Goal: Task Accomplishment & Management: Manage account settings

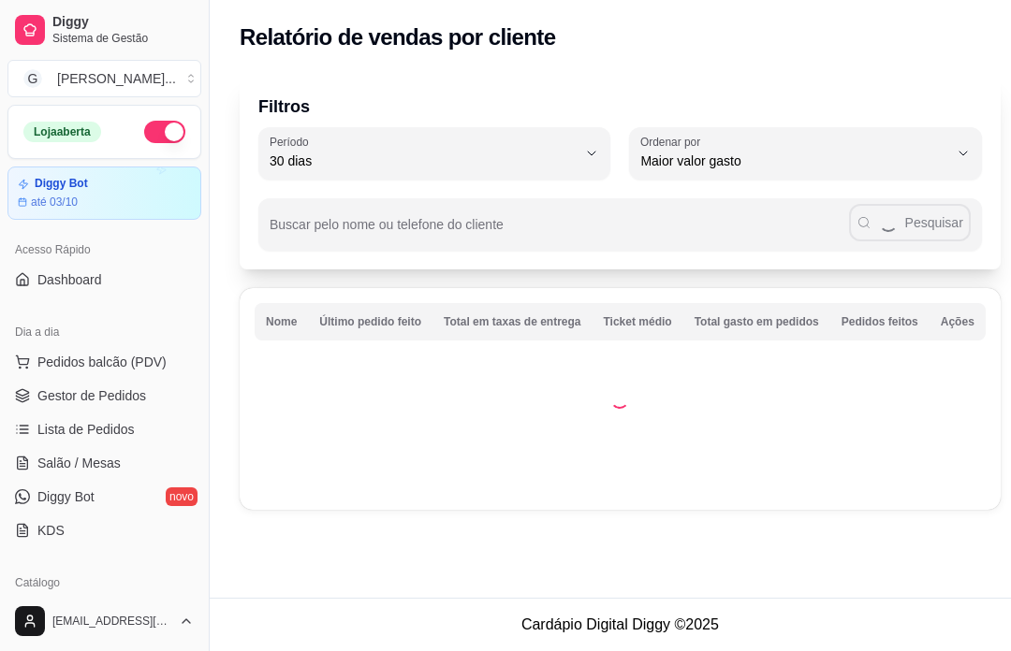
select select "30"
select select "HIGHEST_TOTAL_SPENT_WITH_ORDERS"
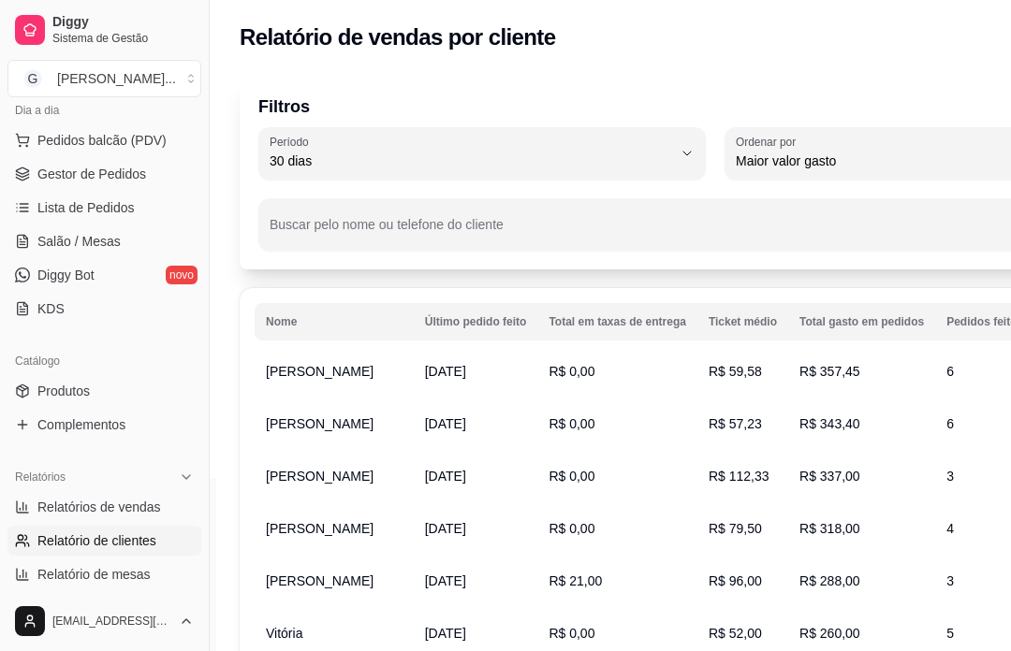
scroll to position [205, 0]
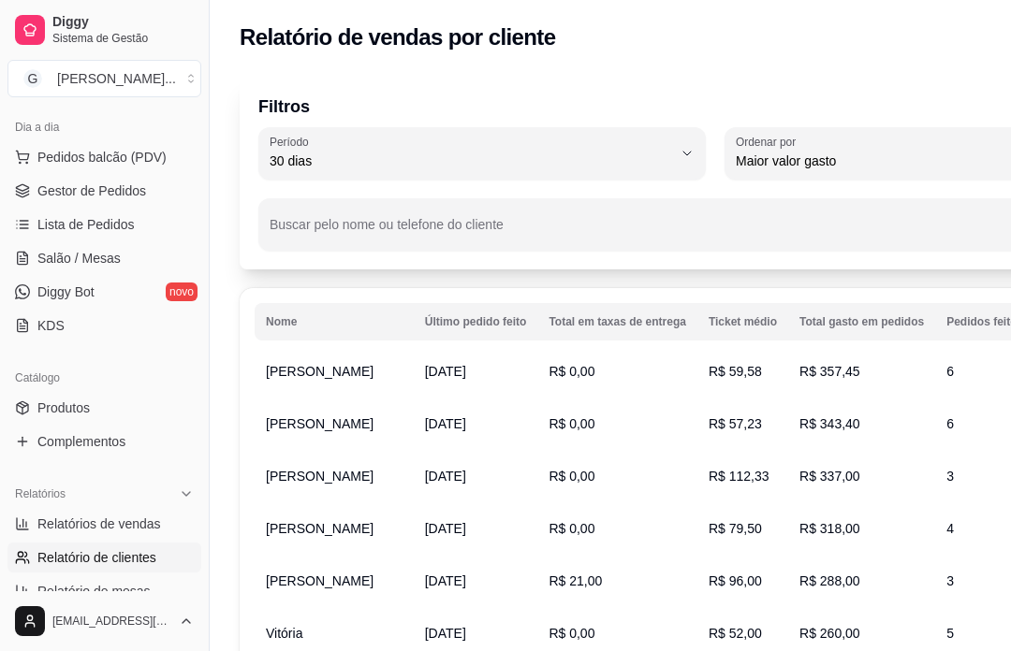
click at [103, 193] on span "Gestor de Pedidos" at bounding box center [91, 191] width 109 height 19
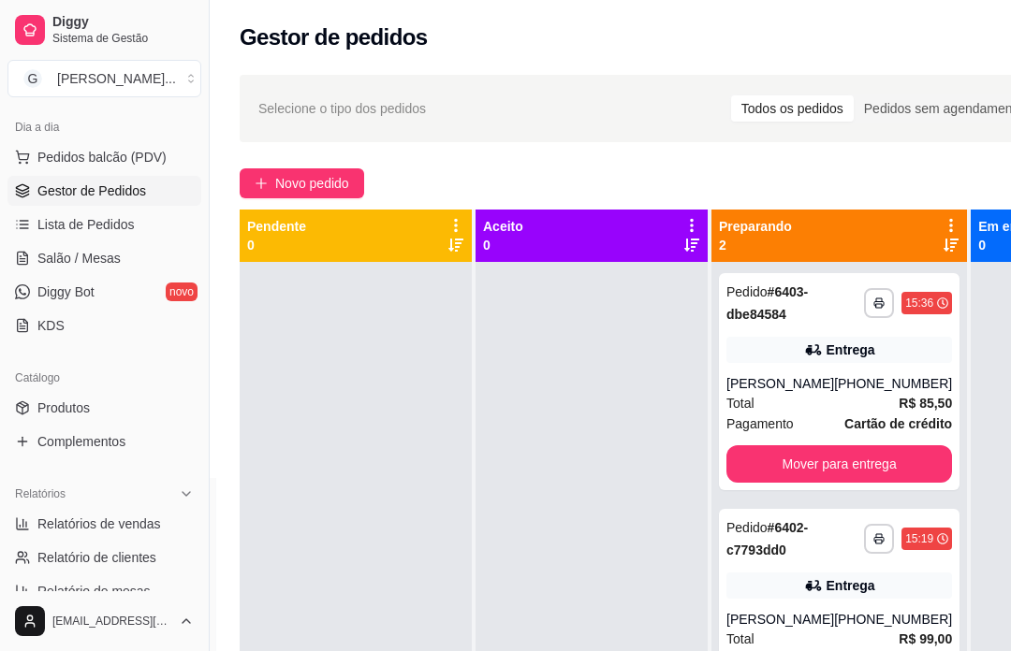
click at [332, 193] on span "Novo pedido" at bounding box center [312, 183] width 74 height 21
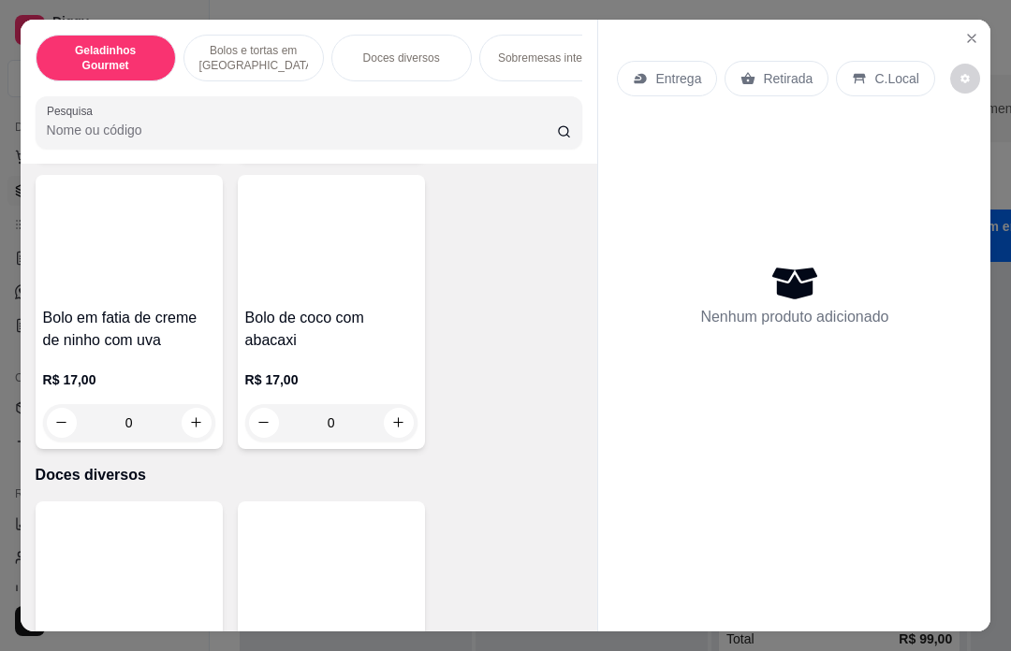
scroll to position [790, 0]
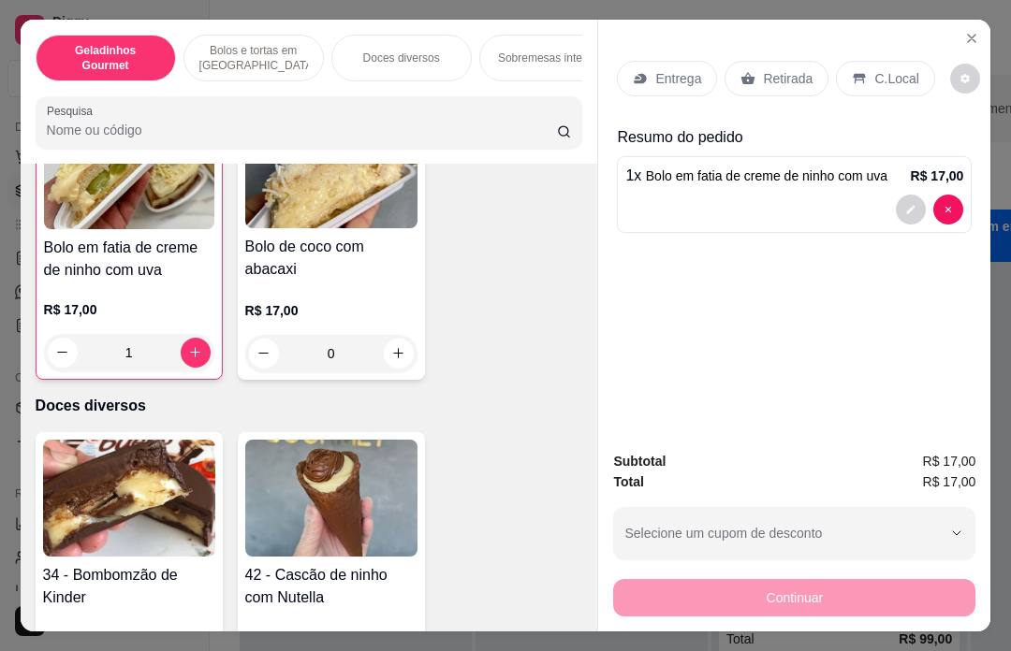
type input "1"
click at [776, 69] on p "Retirada" at bounding box center [788, 78] width 50 height 19
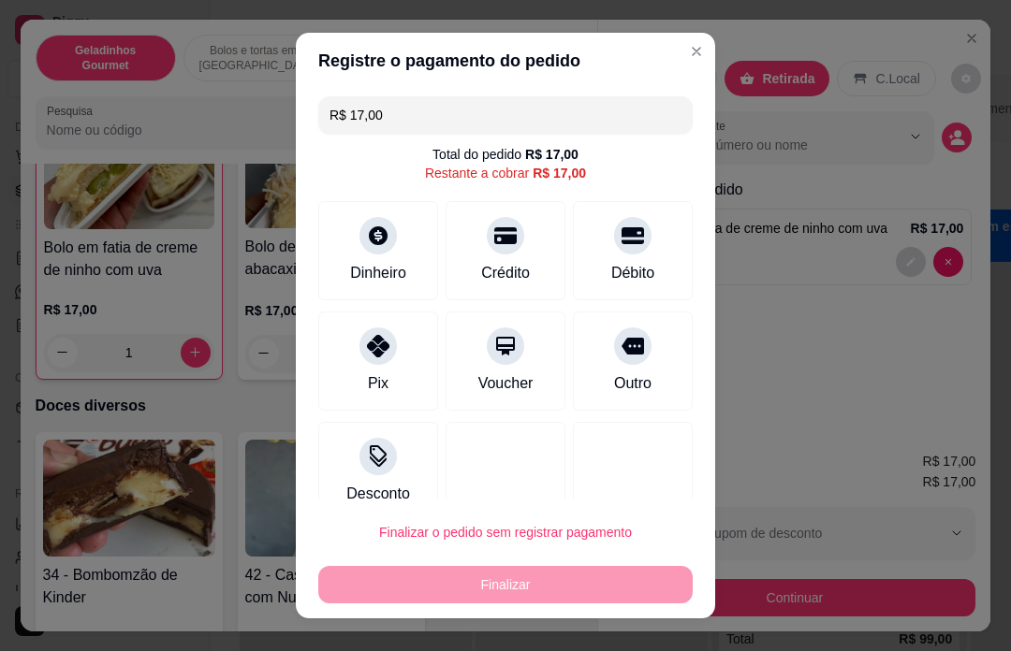
click at [509, 245] on icon at bounding box center [505, 236] width 22 height 22
type input "R$ 0,00"
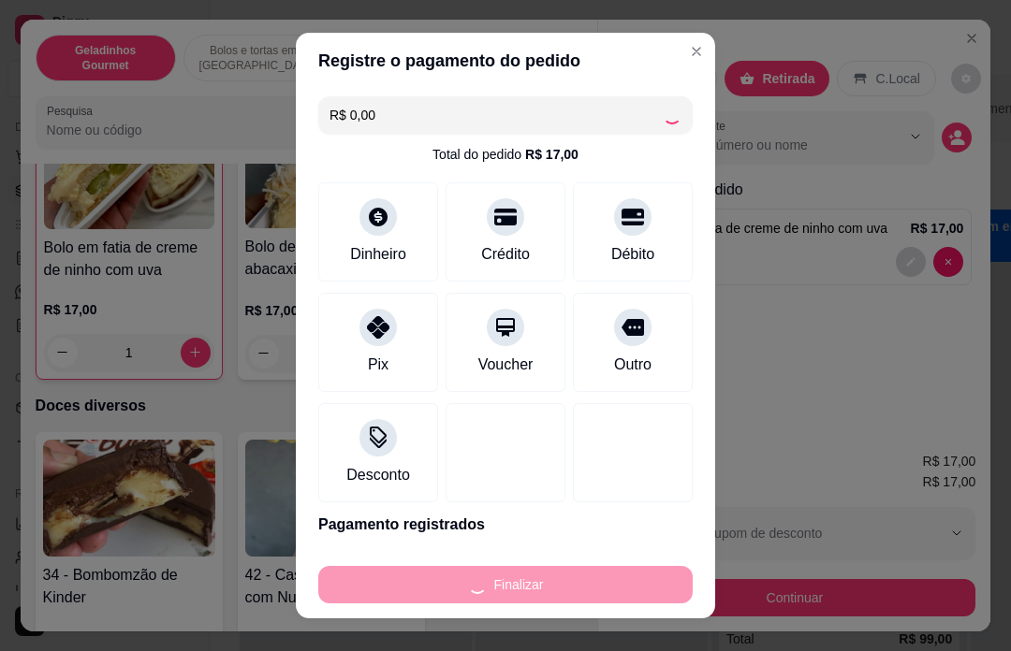
type input "0"
type input "-R$ 17,00"
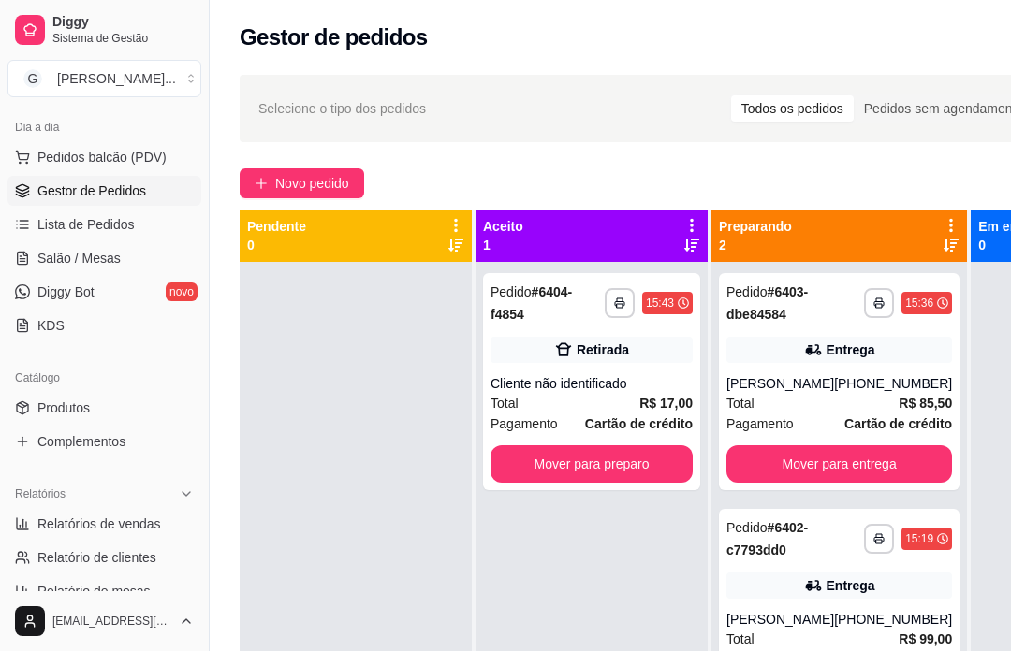
click at [548, 363] on div "**********" at bounding box center [591, 381] width 217 height 217
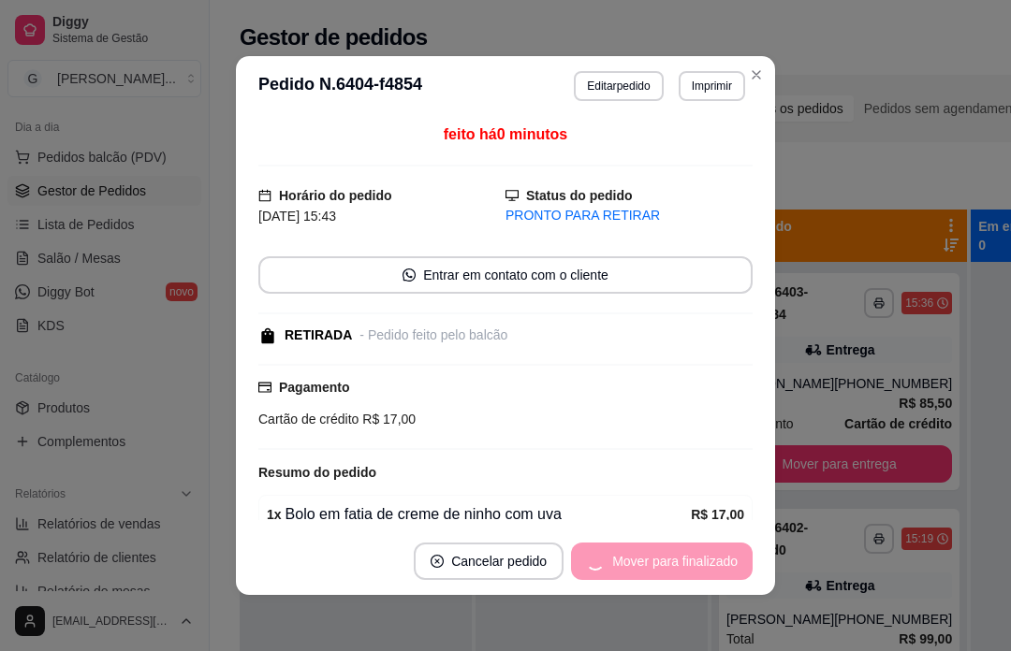
click at [640, 640] on div at bounding box center [591, 587] width 232 height 651
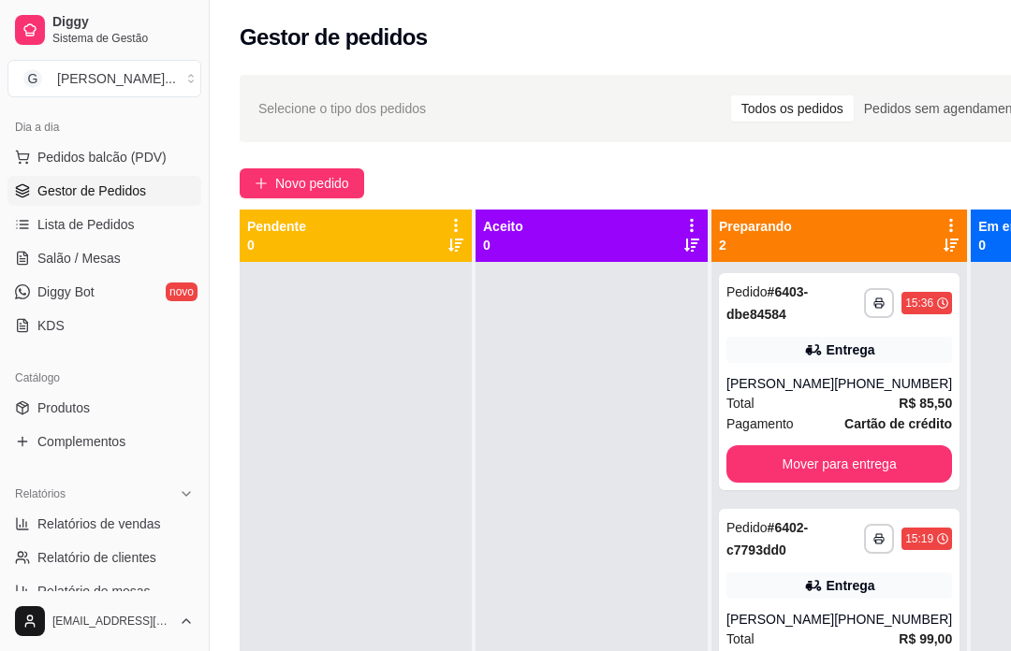
click at [120, 518] on span "Relatórios de vendas" at bounding box center [99, 524] width 124 height 19
select select "ALL"
select select "0"
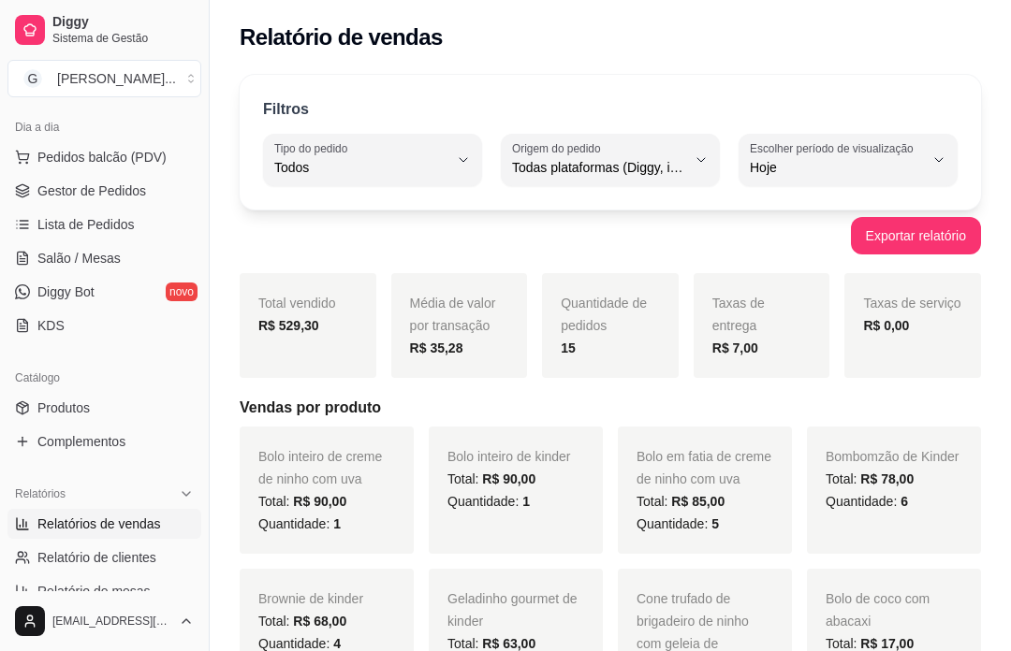
click at [112, 191] on span "Gestor de Pedidos" at bounding box center [91, 191] width 109 height 19
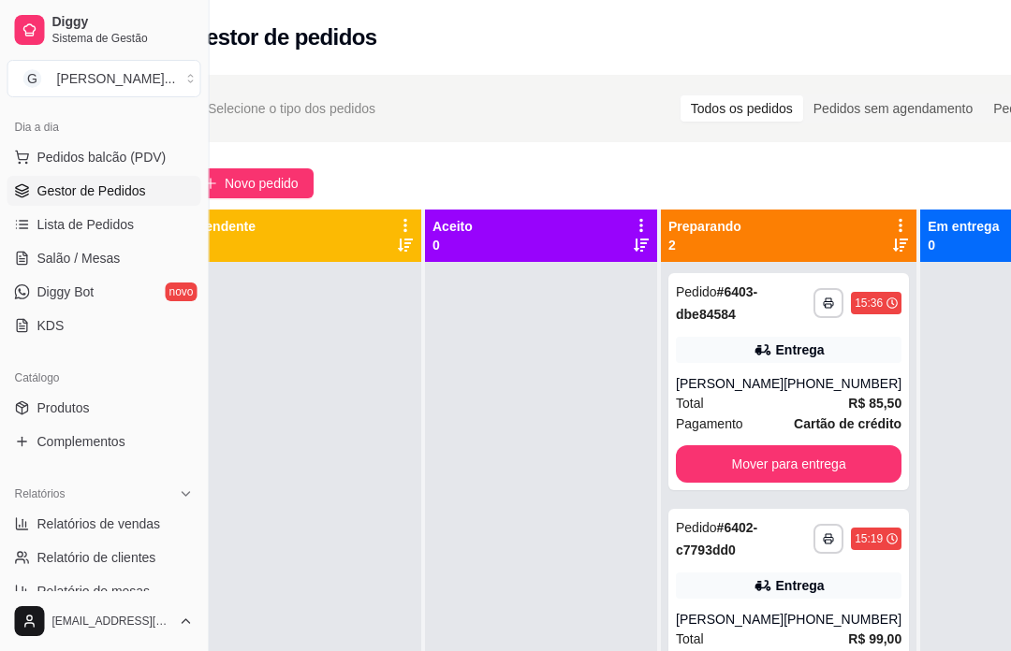
scroll to position [0, 57]
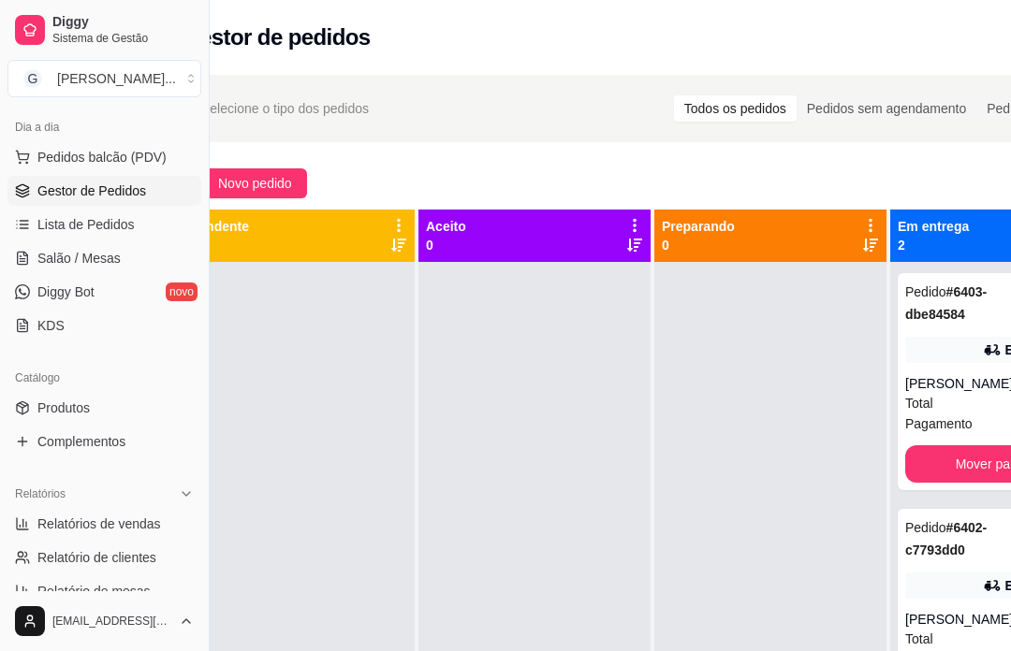
click at [88, 522] on span "Relatórios de vendas" at bounding box center [99, 524] width 124 height 19
select select "ALL"
select select "0"
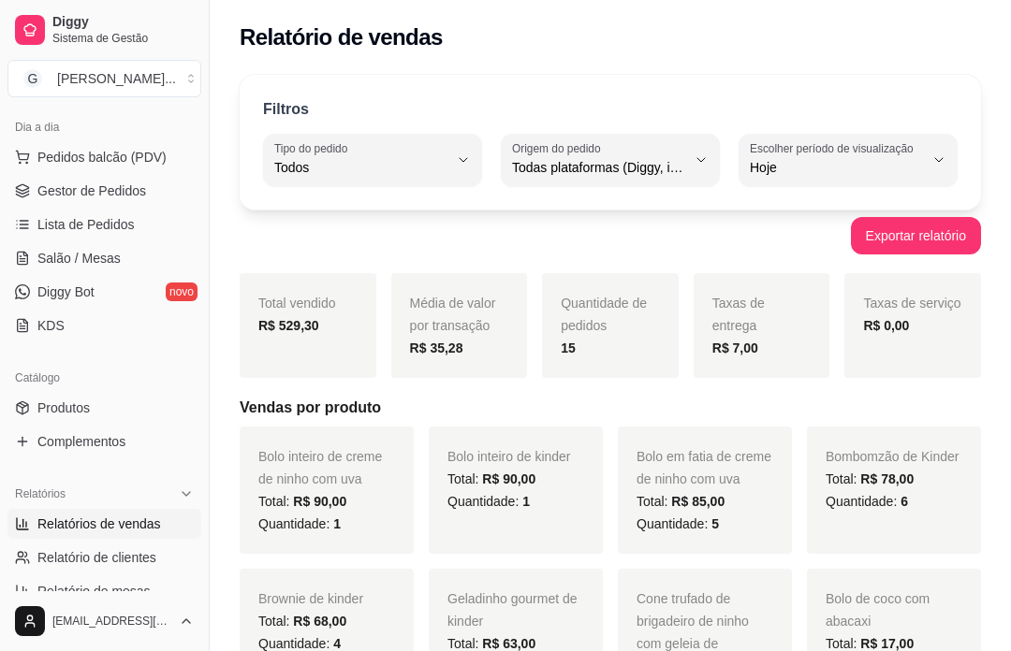
click at [122, 197] on span "Gestor de Pedidos" at bounding box center [91, 191] width 109 height 19
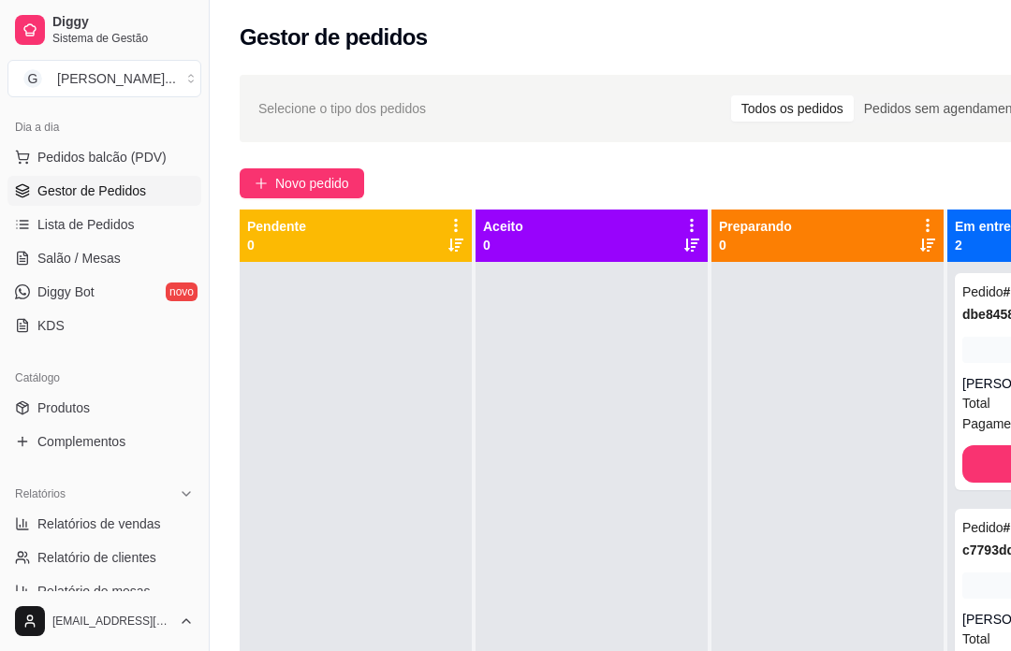
click at [109, 525] on span "Relatórios de vendas" at bounding box center [99, 524] width 124 height 19
select select "ALL"
select select "0"
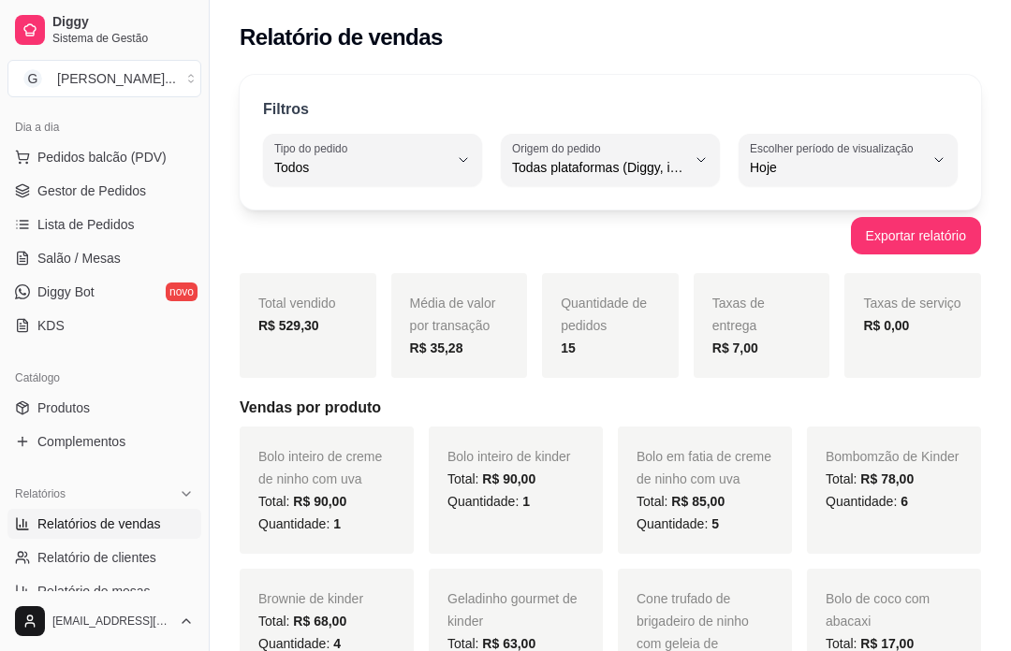
click at [96, 200] on link "Gestor de Pedidos" at bounding box center [104, 191] width 194 height 30
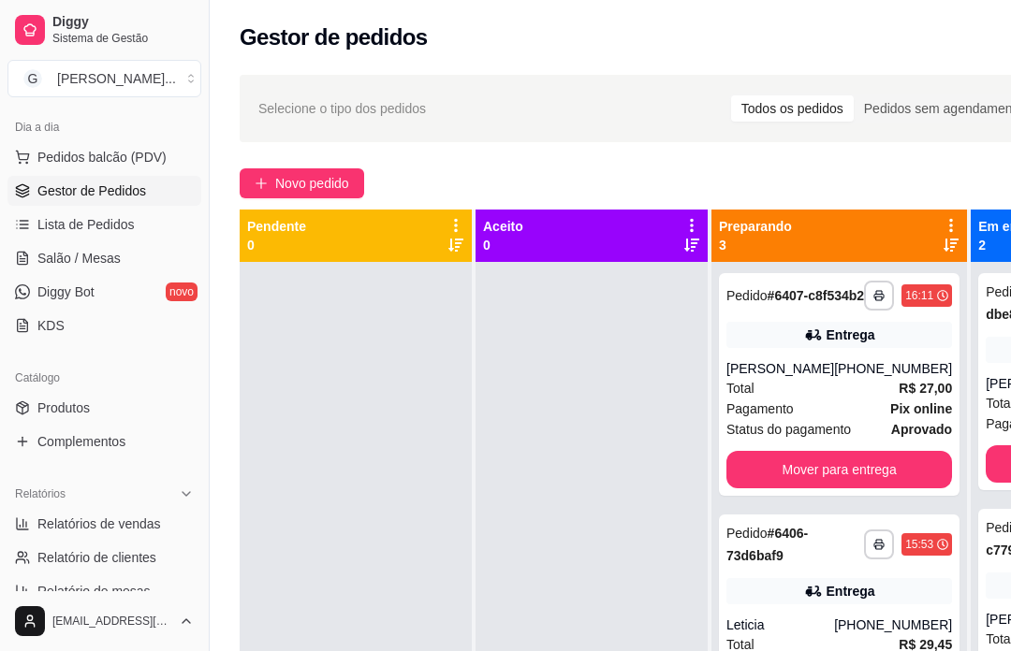
scroll to position [0, 200]
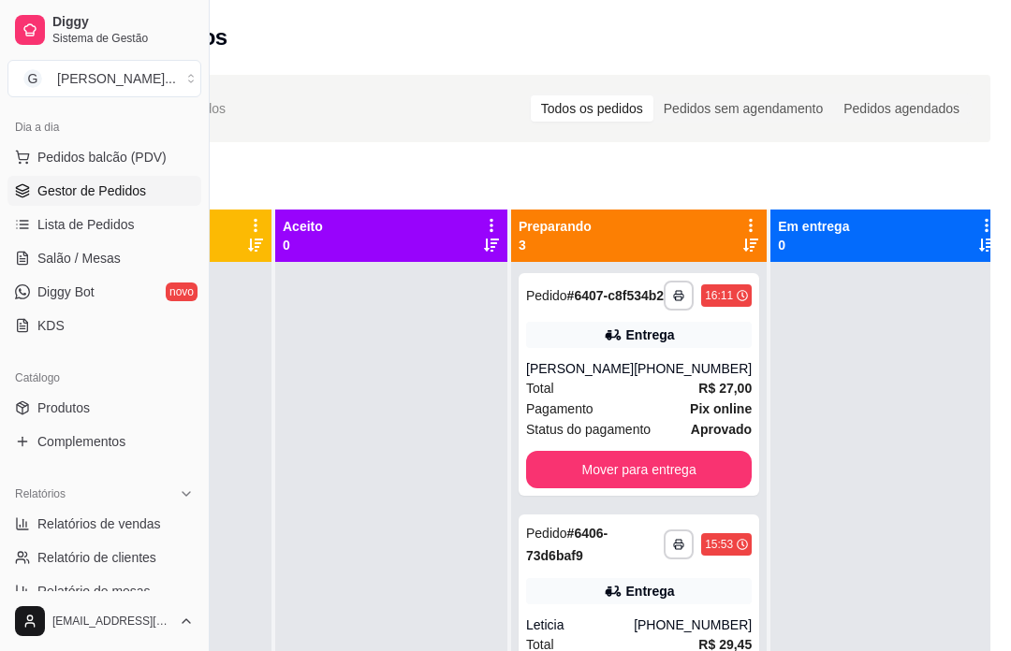
click at [670, 605] on div "Entrega" at bounding box center [639, 591] width 226 height 26
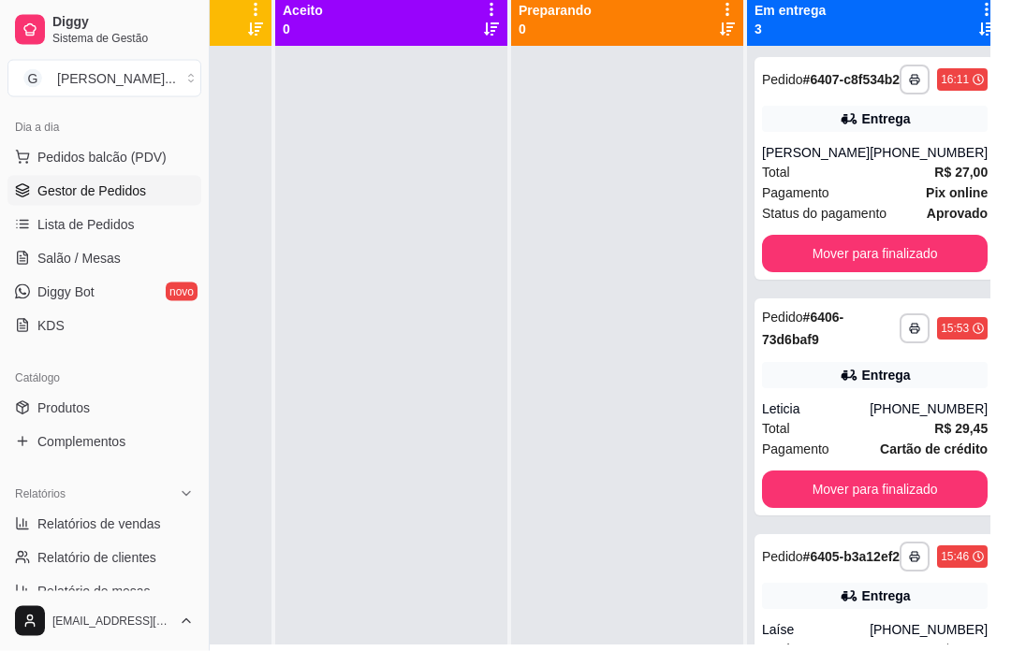
scroll to position [285, 200]
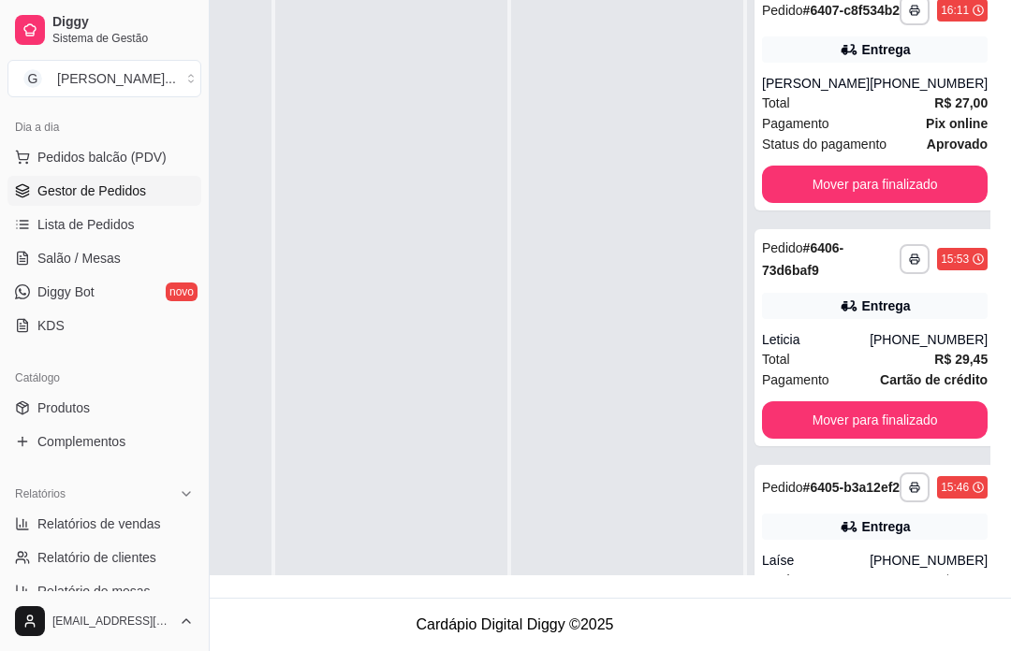
click at [869, 570] on div "[PHONE_NUMBER]" at bounding box center [928, 560] width 118 height 19
click at [917, 349] on div "[PHONE_NUMBER]" at bounding box center [928, 339] width 118 height 19
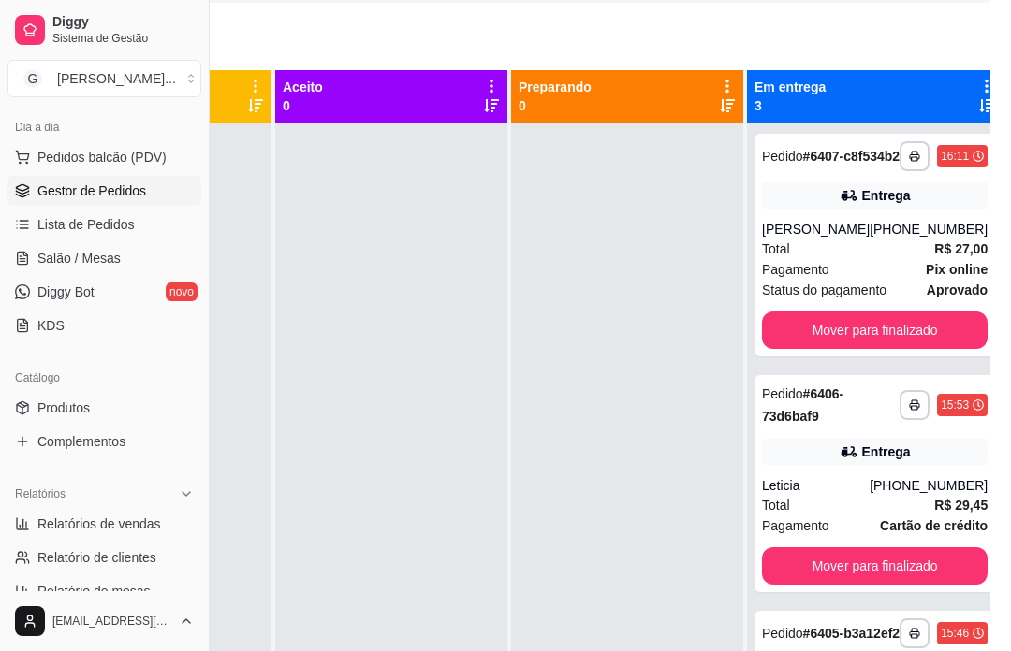
scroll to position [143, 200]
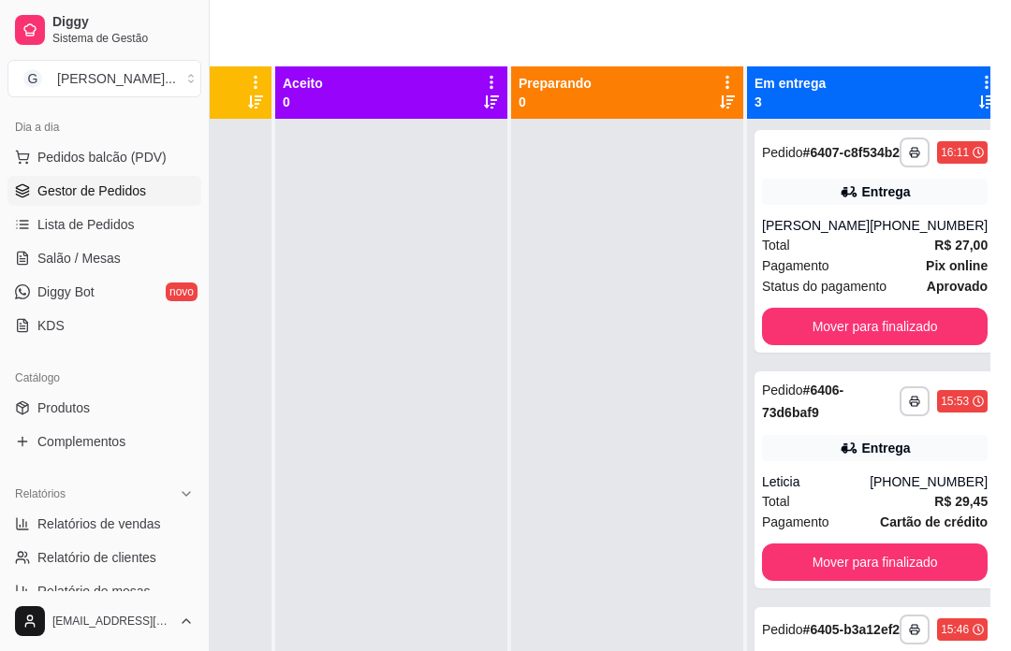
click at [894, 276] on div "Pagamento Pix online" at bounding box center [875, 265] width 226 height 21
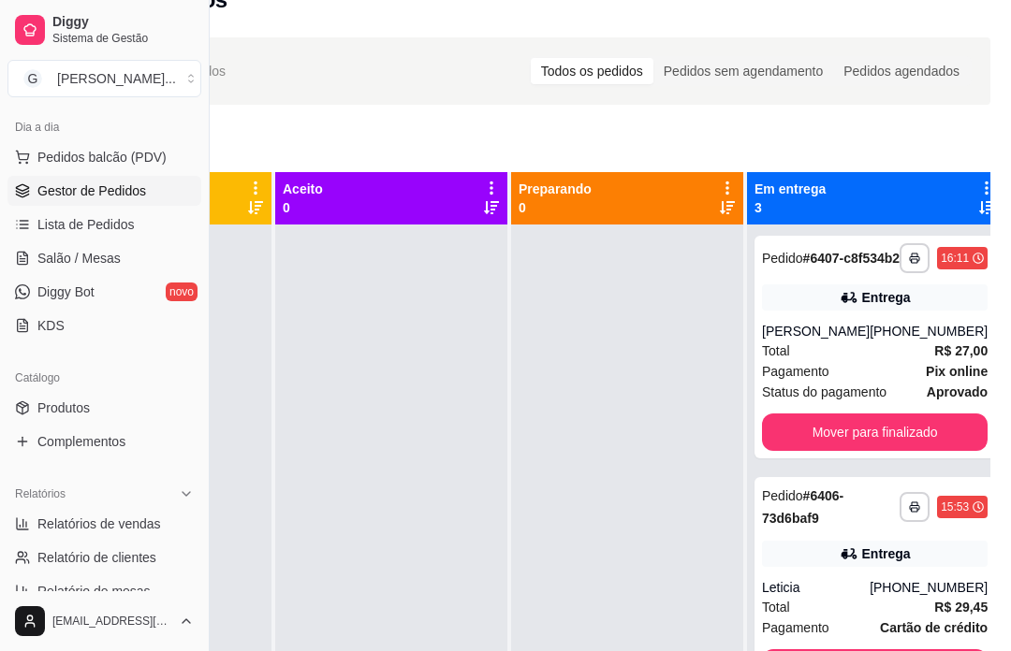
scroll to position [0, 200]
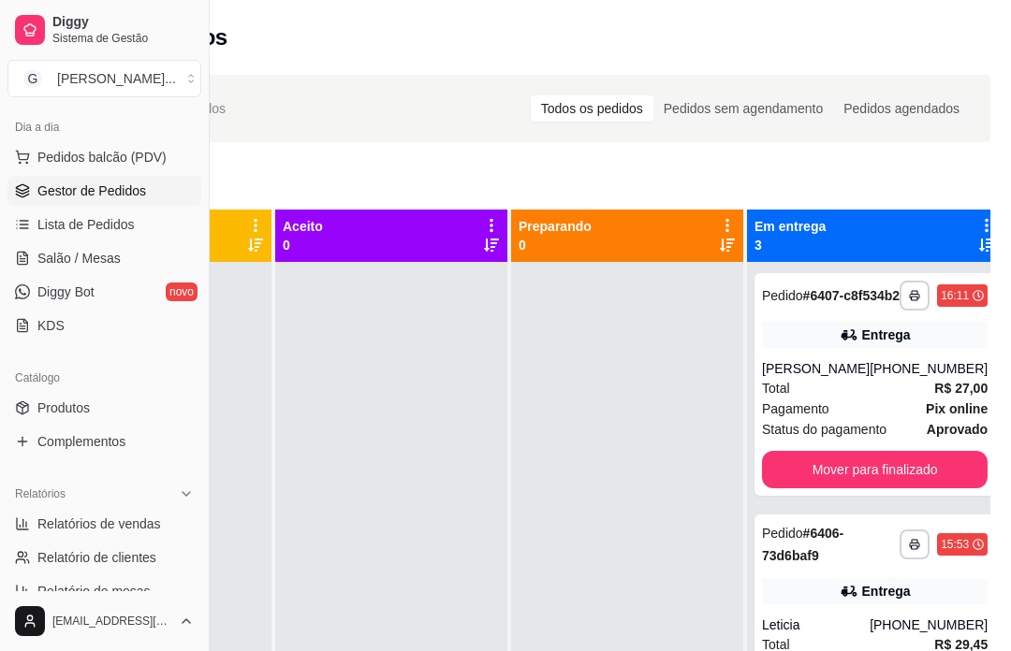
click at [138, 527] on span "Relatórios de vendas" at bounding box center [99, 524] width 124 height 19
select select "ALL"
select select "0"
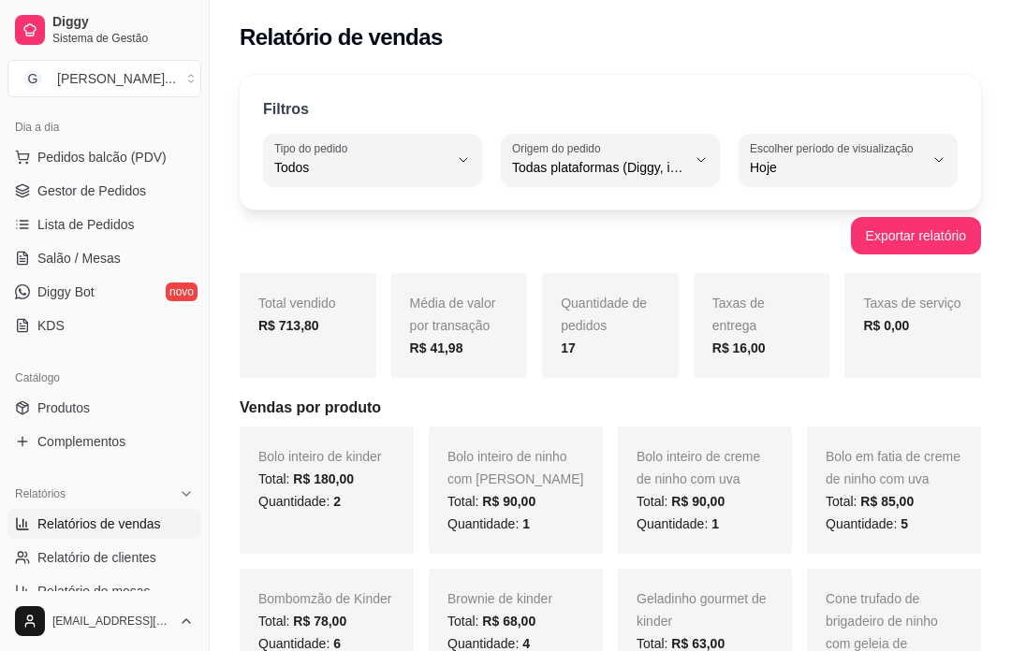
click at [113, 197] on span "Gestor de Pedidos" at bounding box center [91, 191] width 109 height 19
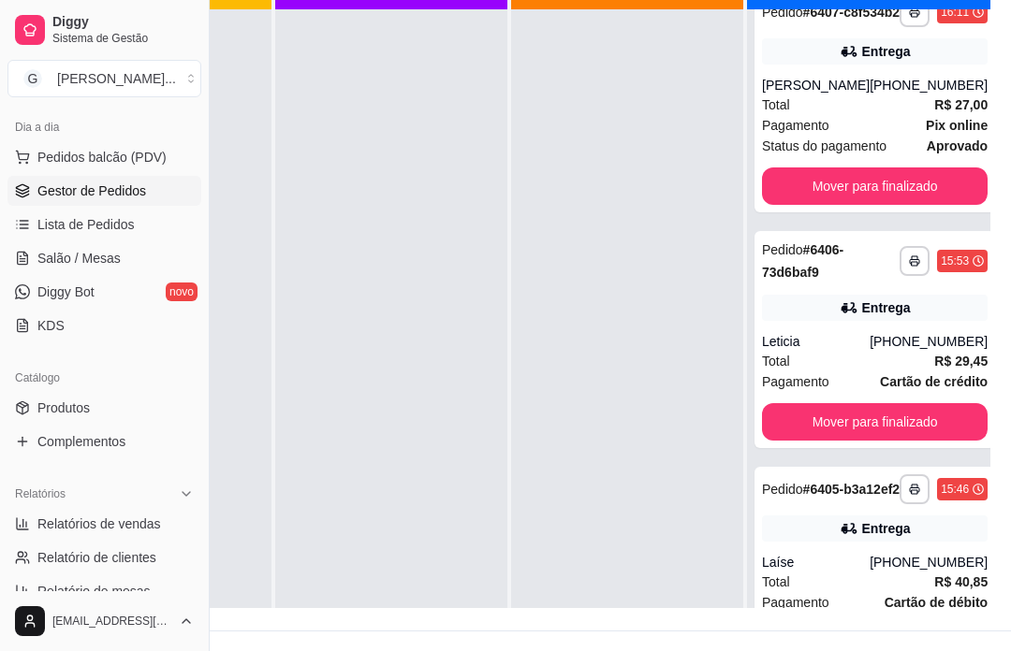
scroll to position [285, 200]
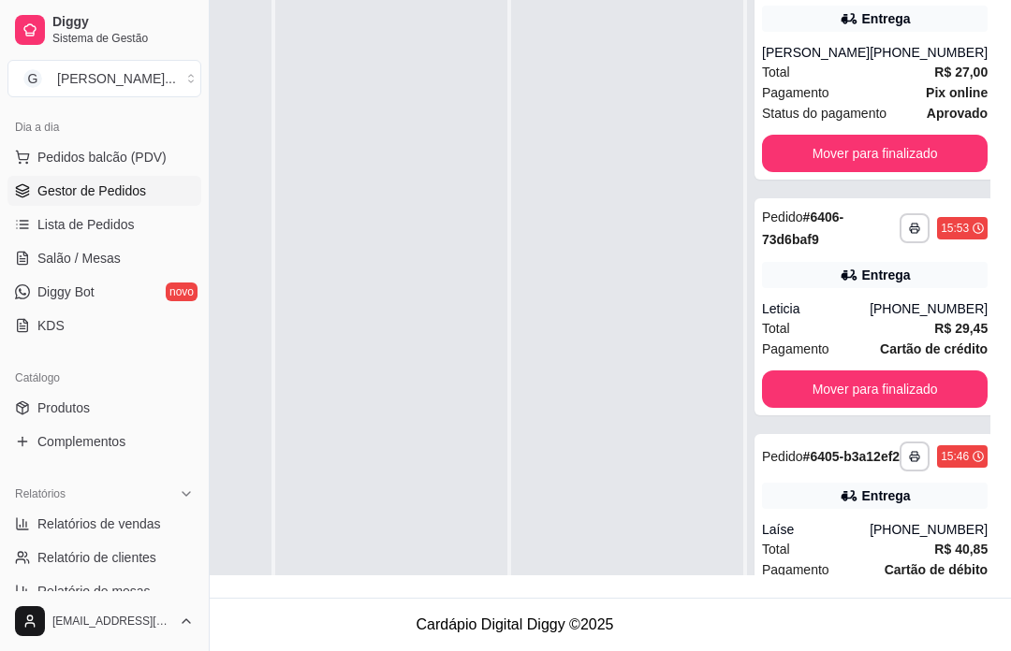
click at [91, 193] on span "Gestor de Pedidos" at bounding box center [91, 191] width 109 height 19
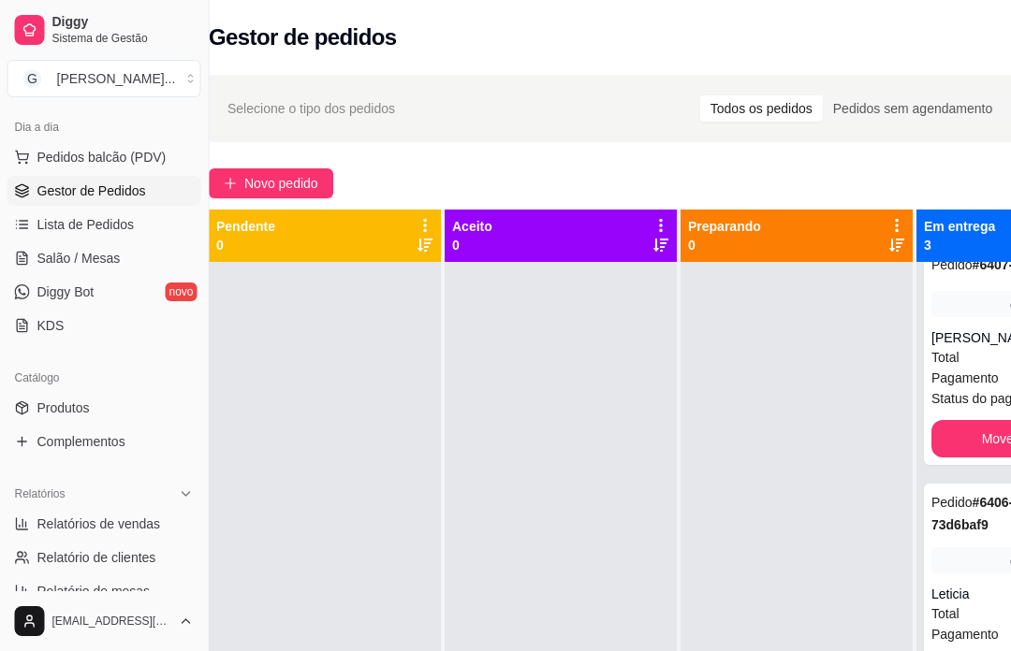
scroll to position [0, 0]
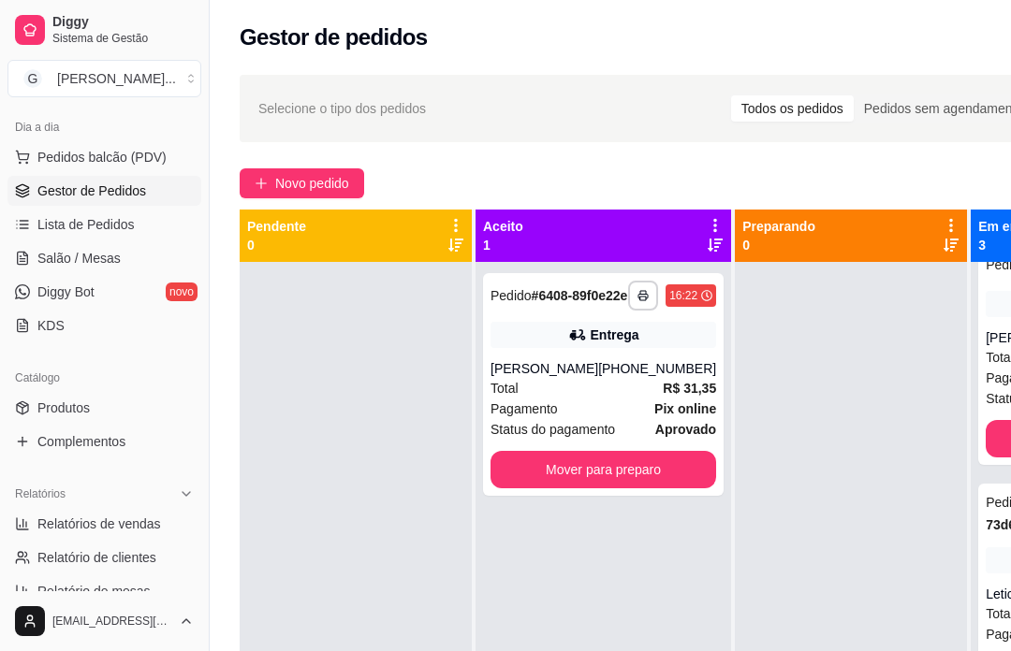
click at [585, 466] on button "Mover para preparo" at bounding box center [603, 469] width 226 height 37
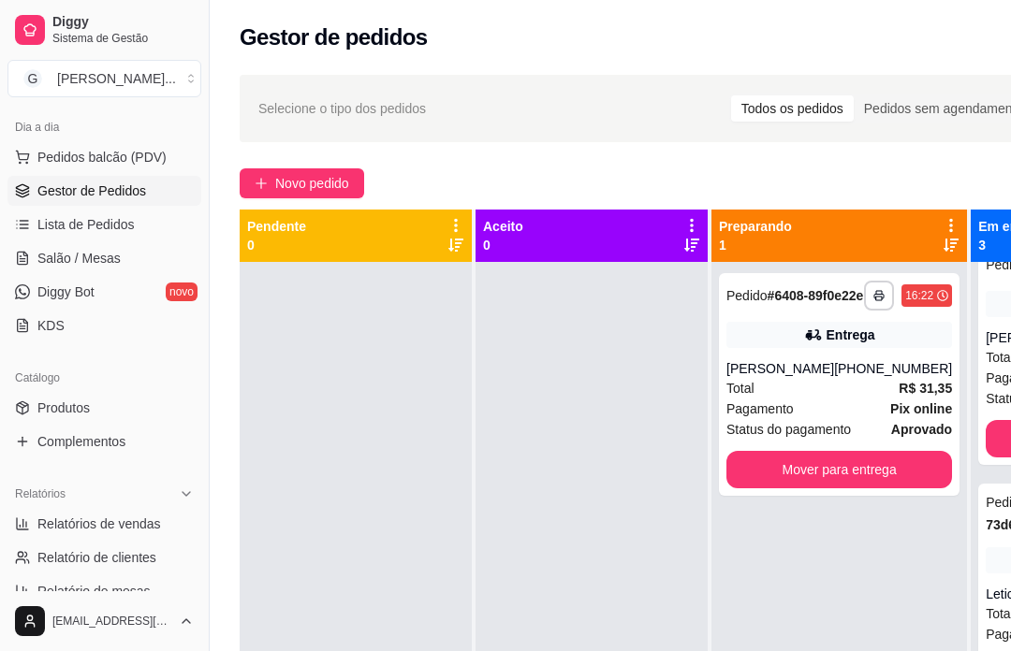
click at [322, 194] on button "Novo pedido" at bounding box center [302, 183] width 124 height 30
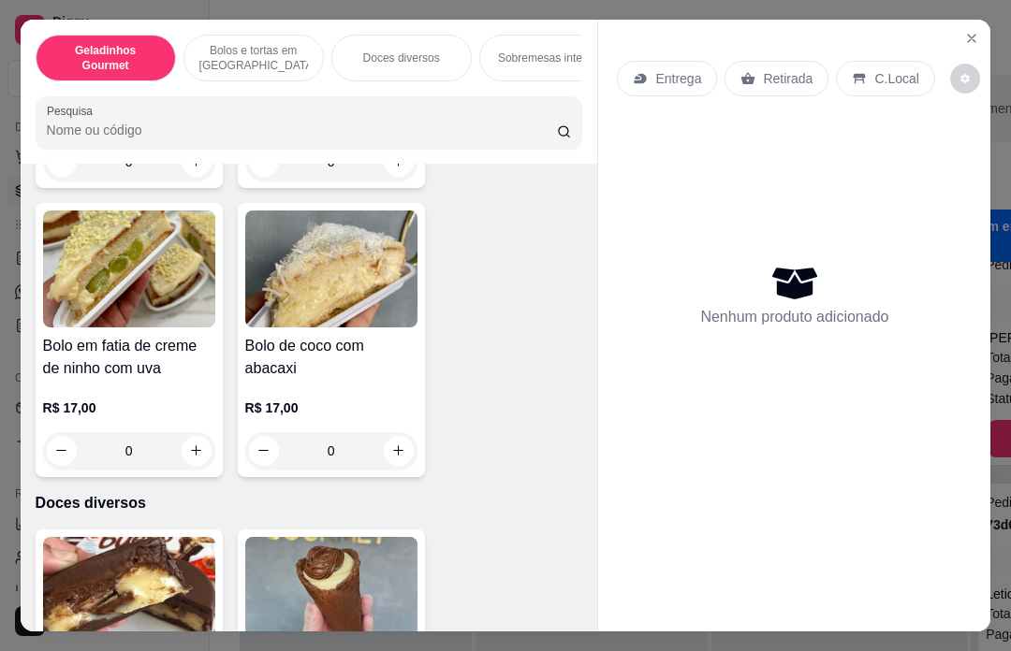
scroll to position [706, 0]
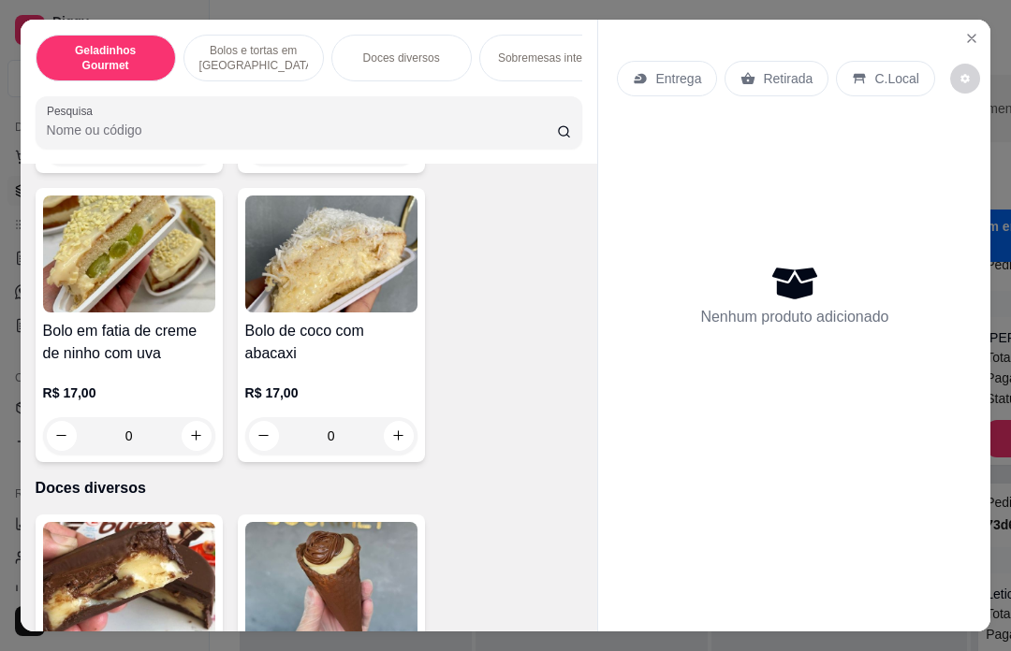
click at [383, 417] on div "0" at bounding box center [331, 435] width 165 height 37
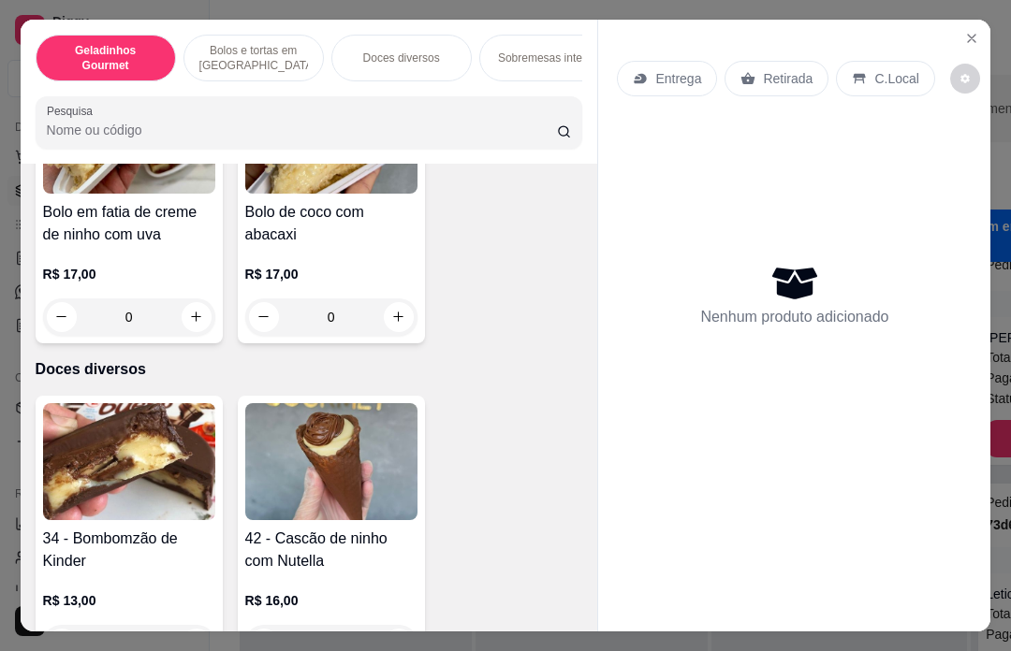
scroll to position [823, 0]
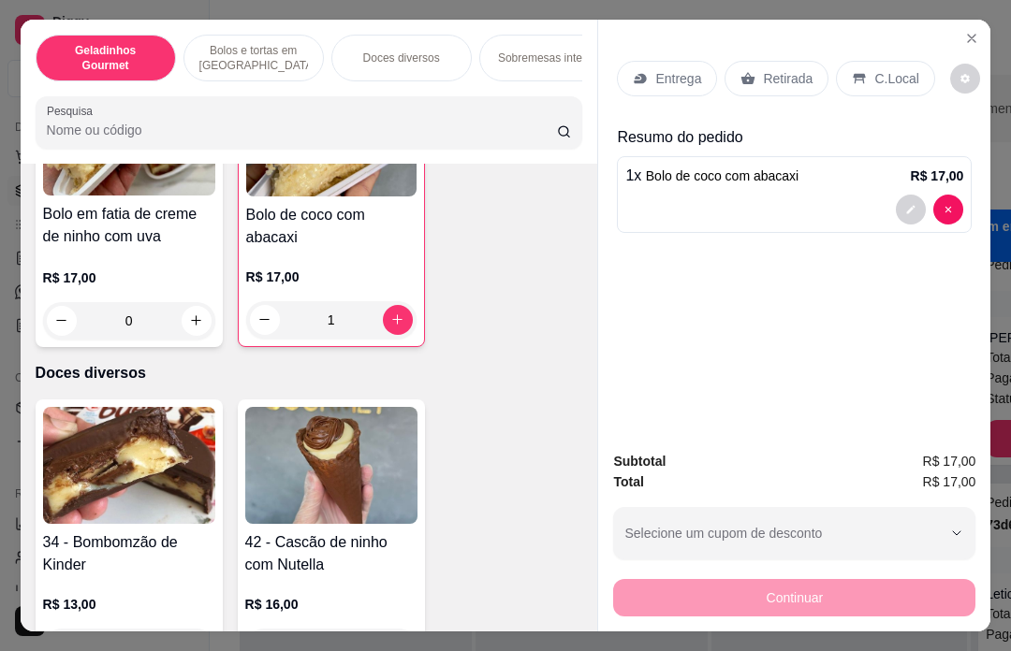
type input "1"
click at [771, 69] on p "Retirada" at bounding box center [788, 78] width 50 height 19
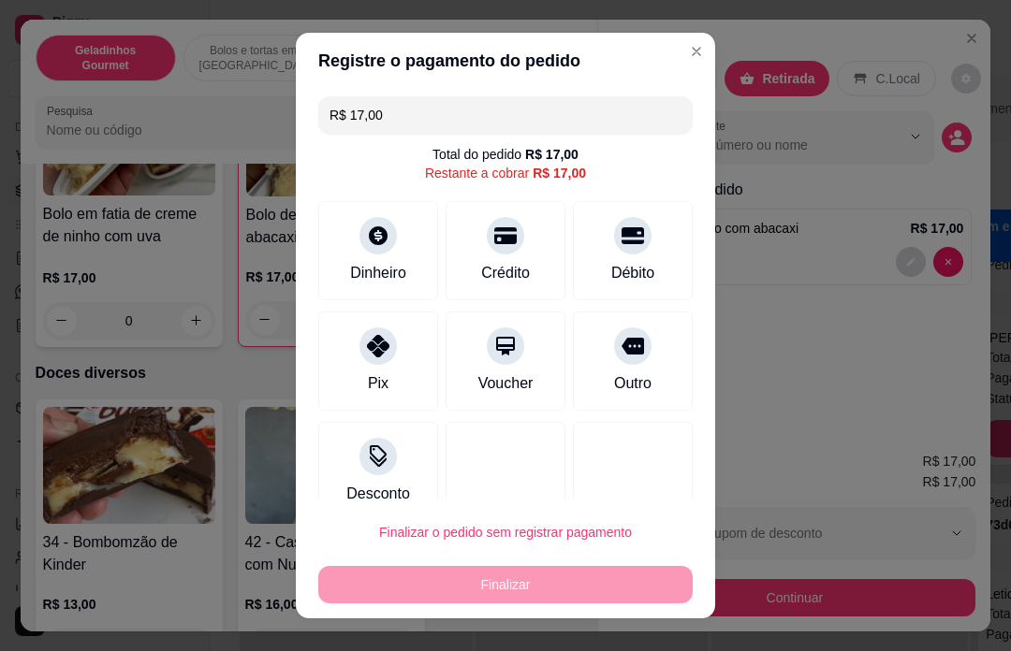
click at [373, 253] on div at bounding box center [377, 235] width 37 height 37
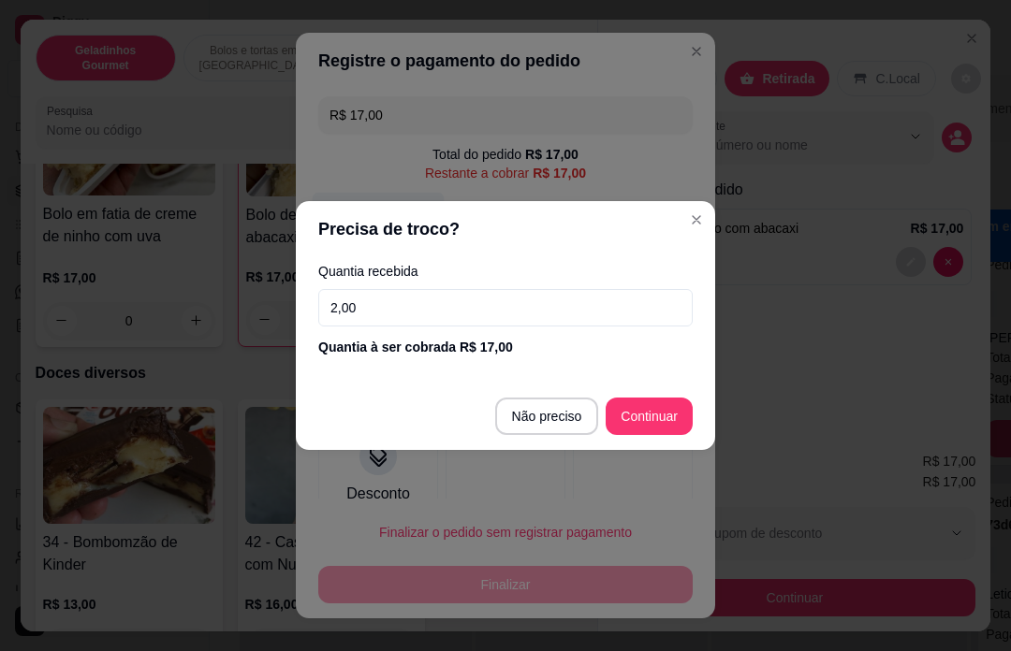
type input "20,00"
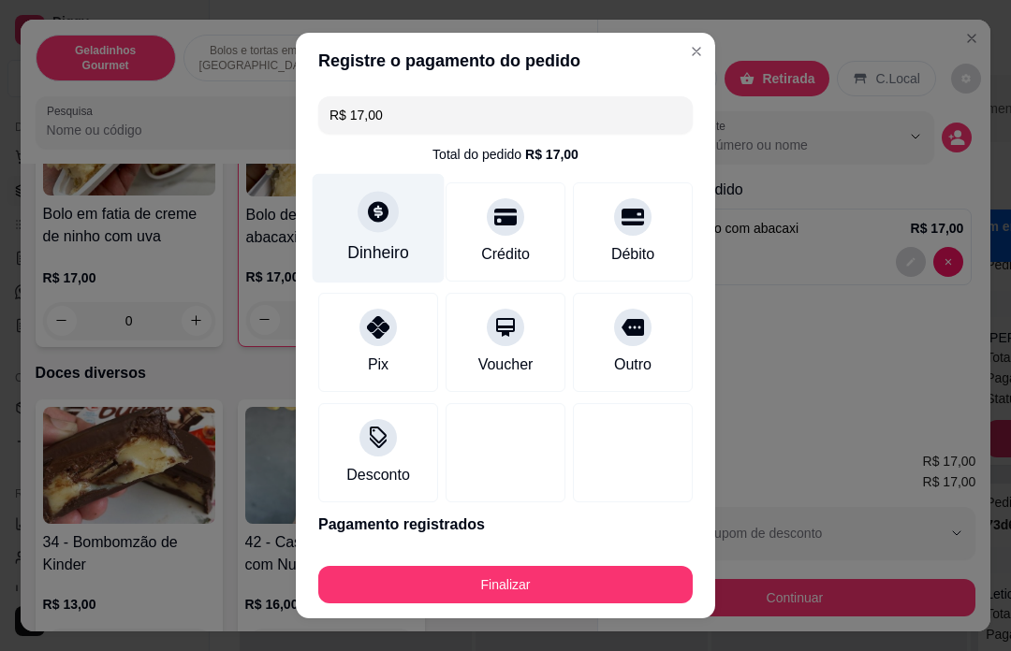
type input "R$ 0,00"
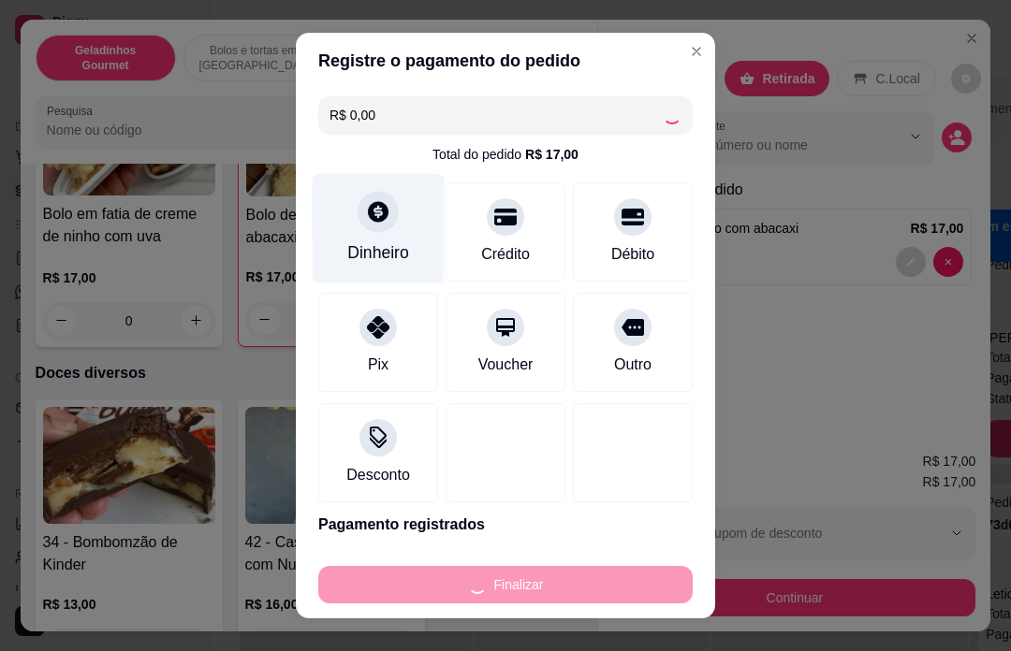
type input "0"
type input "-R$ 17,00"
